Goal: Obtain resource: Download file/media

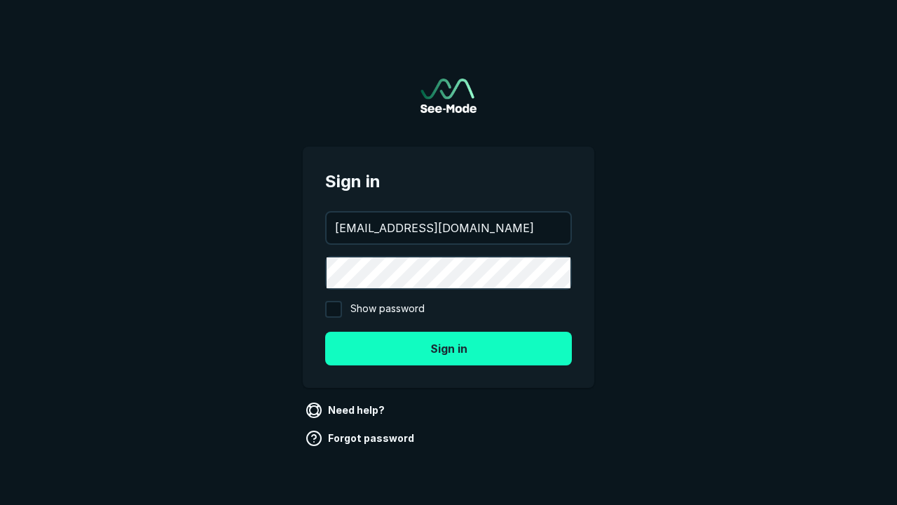
click at [449, 348] on button "Sign in" at bounding box center [448, 349] width 247 height 34
